Goal: Task Accomplishment & Management: Use online tool/utility

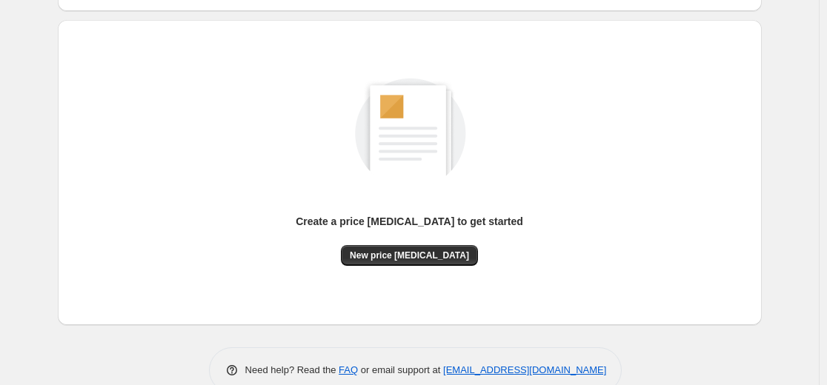
scroll to position [148, 0]
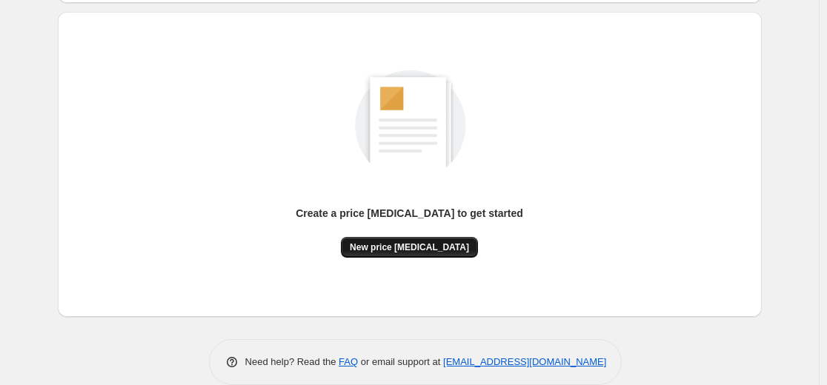
click at [415, 246] on span "New price [MEDICAL_DATA]" at bounding box center [409, 248] width 119 height 12
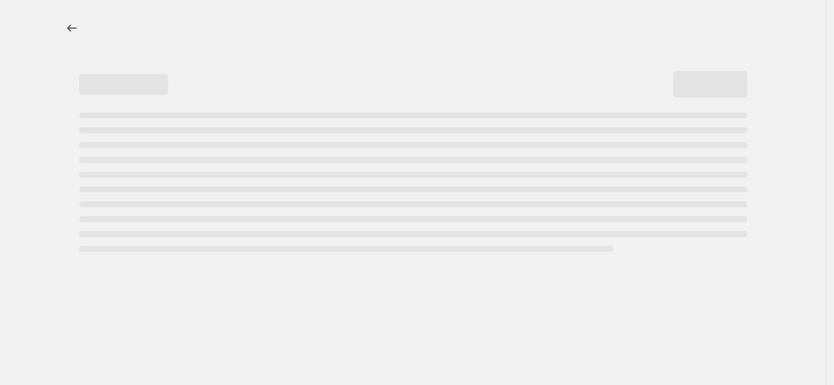
select select "percentage"
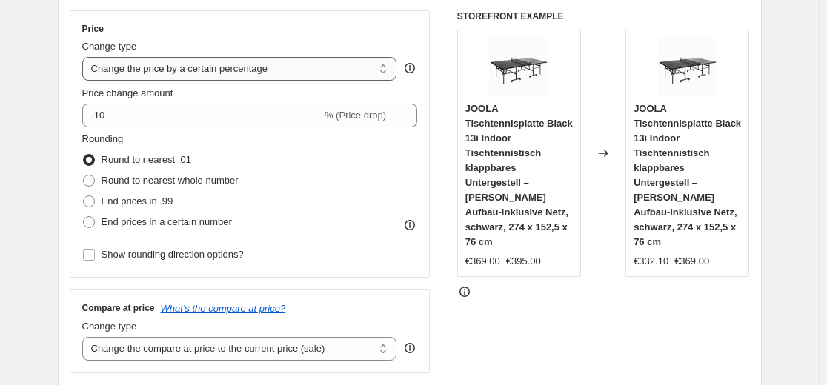
scroll to position [296, 0]
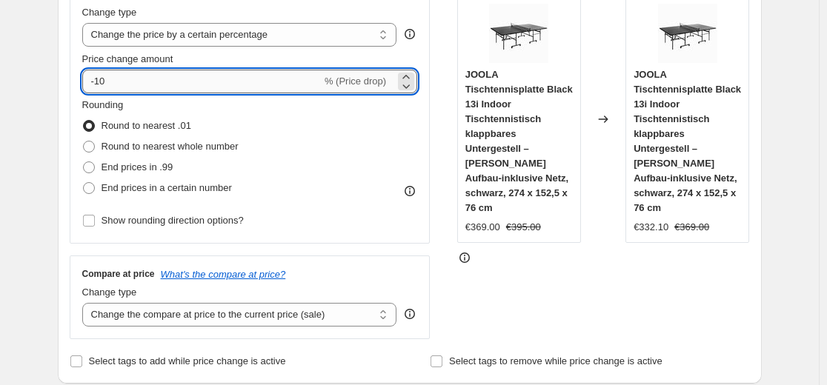
click at [215, 84] on input "-10" at bounding box center [201, 82] width 239 height 24
type input "-1"
type input "-35"
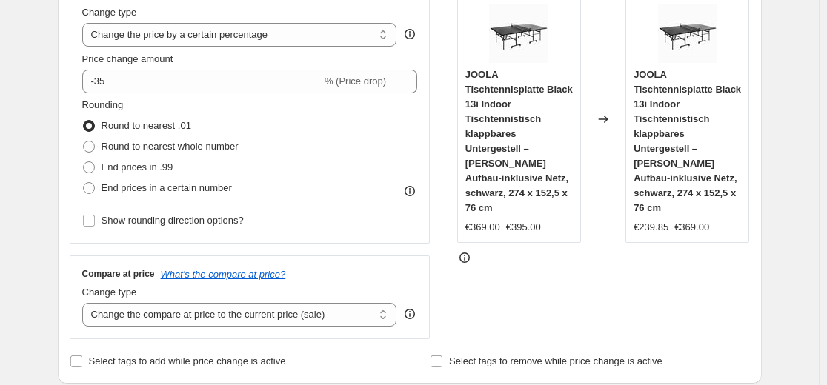
click at [342, 3] on div "Price Change type Change the price to a certain amount Change the price by a ce…" at bounding box center [250, 110] width 336 height 242
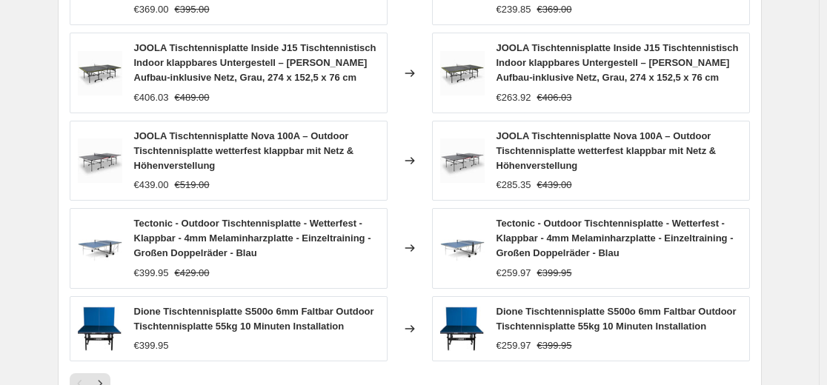
scroll to position [1180, 0]
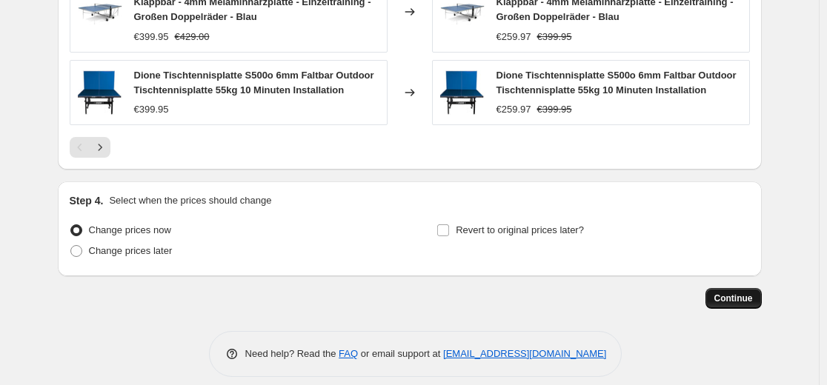
click at [735, 293] on span "Continue" at bounding box center [733, 299] width 39 height 12
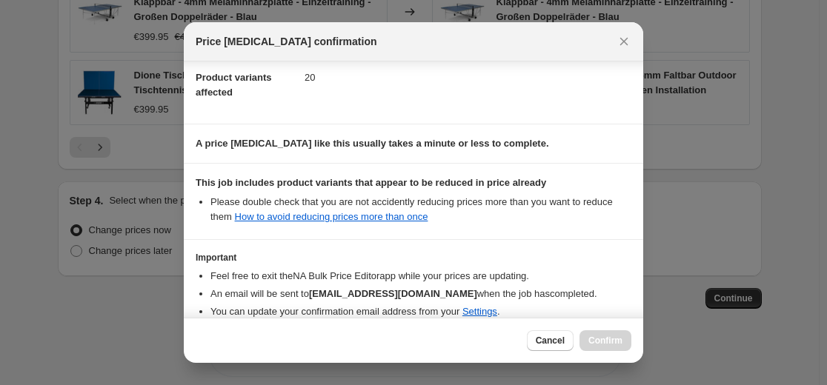
scroll to position [239, 0]
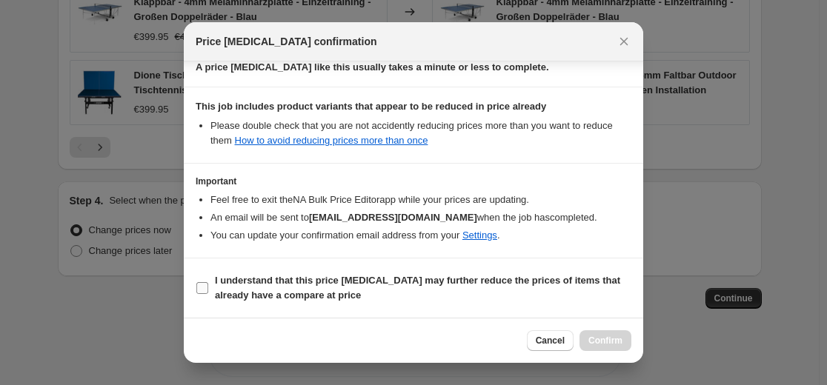
click at [450, 273] on span "I understand that this price change job may further reduce the prices of items …" at bounding box center [423, 288] width 416 height 30
click at [208, 282] on input "I understand that this price change job may further reduce the prices of items …" at bounding box center [202, 288] width 12 height 12
checkbox input "true"
click at [604, 337] on span "Confirm" at bounding box center [605, 341] width 34 height 12
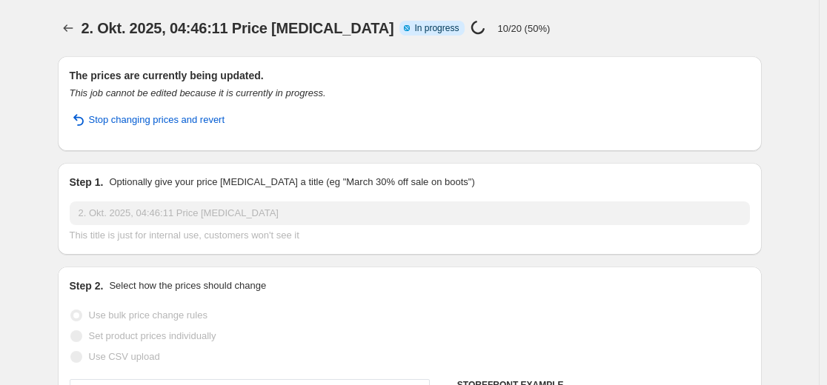
select select "percentage"
